Goal: Go to known website: Go to known website

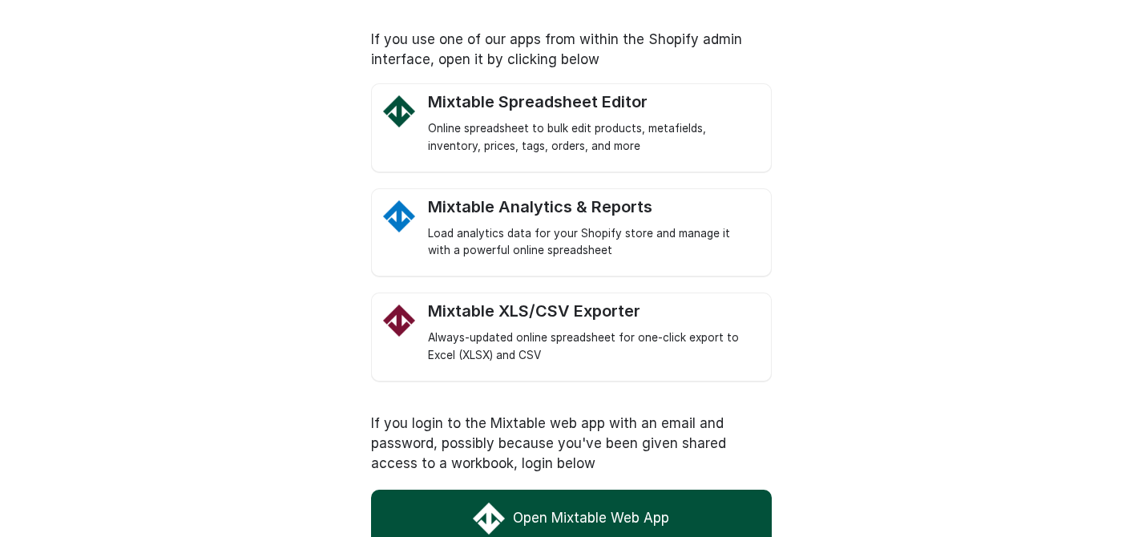
click at [570, 107] on div "Mixtable Spreadsheet Editor" at bounding box center [591, 102] width 327 height 20
click at [623, 506] on link "Open Mixtable Web App" at bounding box center [571, 518] width 401 height 56
click at [565, 117] on link "Mixtable Spreadsheet Editor Online spreadsheet to bulk edit products, metafield…" at bounding box center [591, 123] width 327 height 63
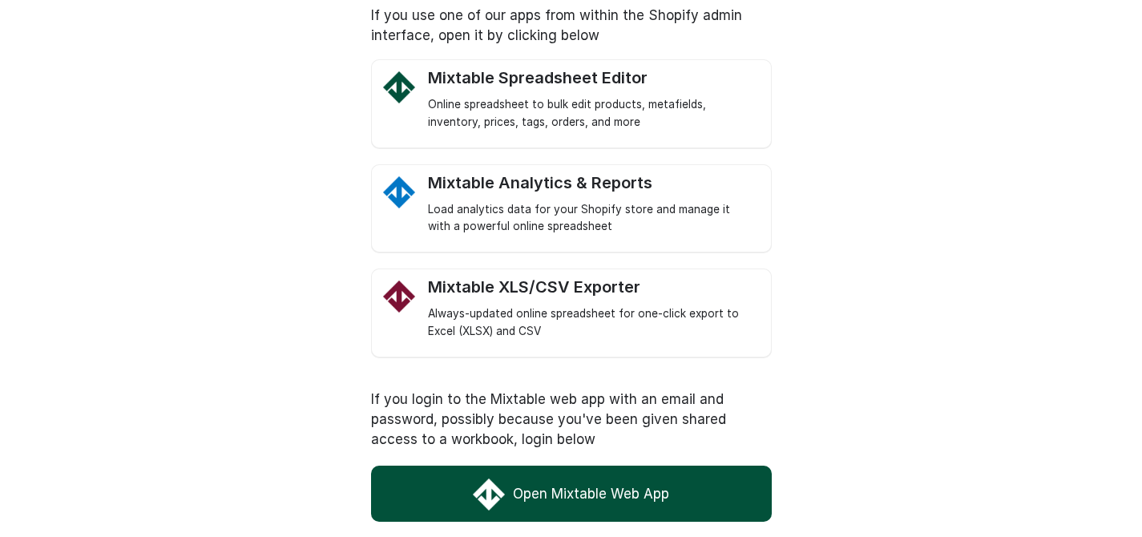
click at [602, 487] on link "Open Mixtable Web App" at bounding box center [571, 493] width 401 height 56
